Goal: Task Accomplishment & Management: Manage account settings

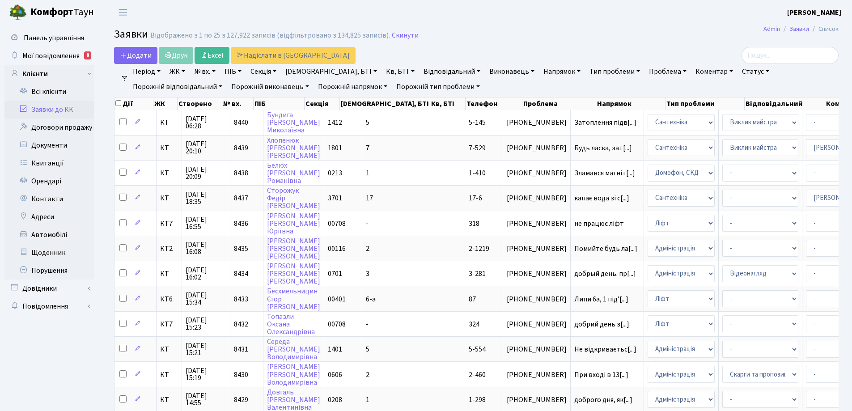
select select "25"
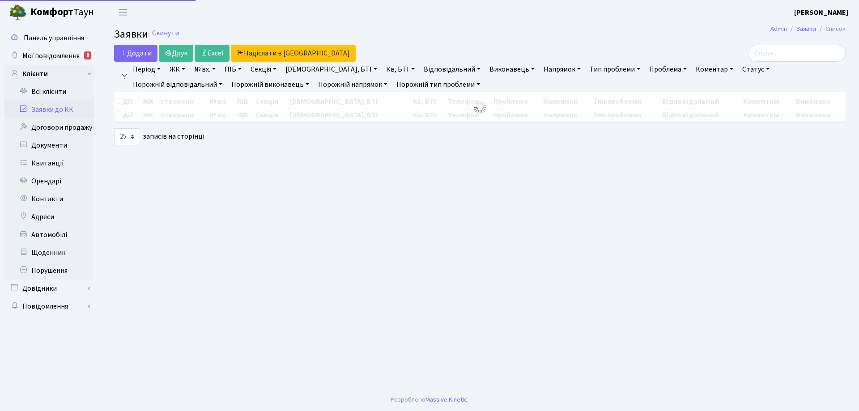
select select "25"
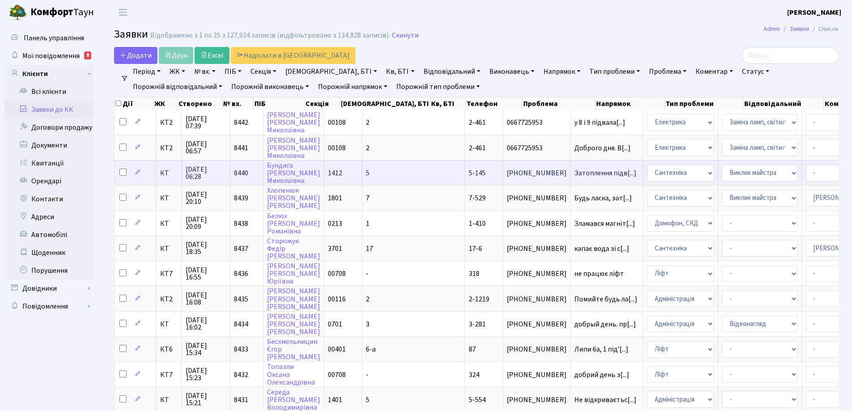
click at [469, 175] on span "5-145" at bounding box center [477, 173] width 17 height 10
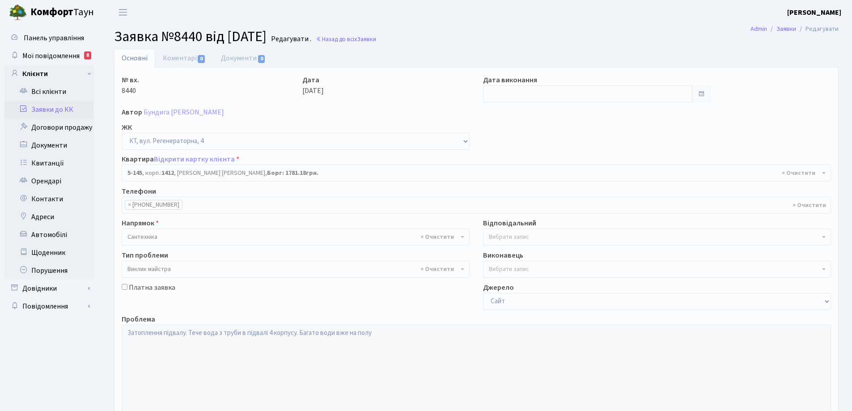
select select "2405"
select select "29"
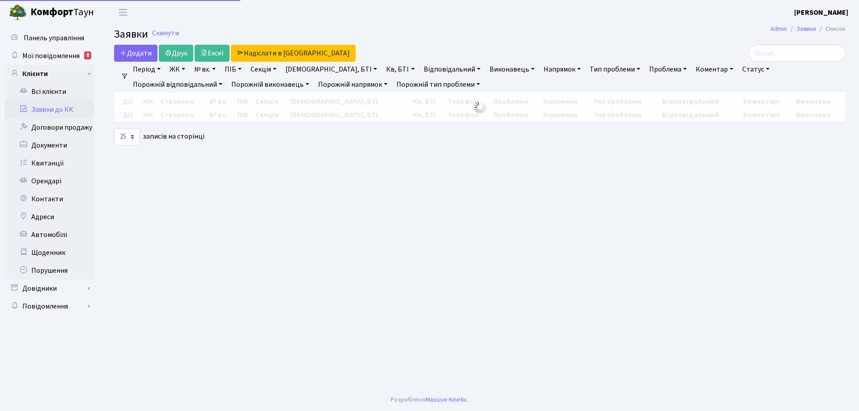
select select "25"
